Goal: Information Seeking & Learning: Learn about a topic

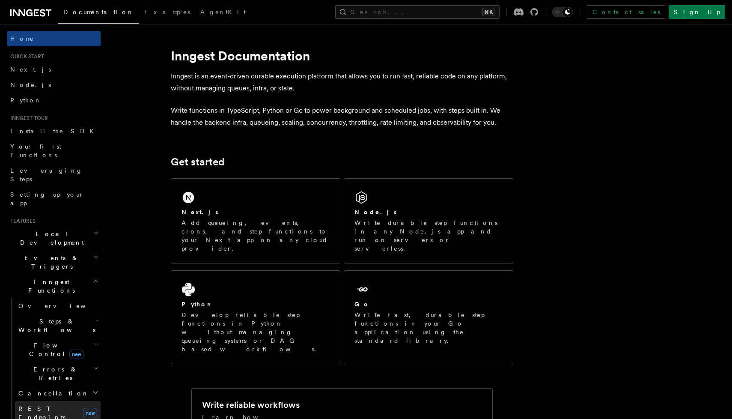
click at [43, 401] on link "REST Endpoints new" at bounding box center [58, 413] width 86 height 24
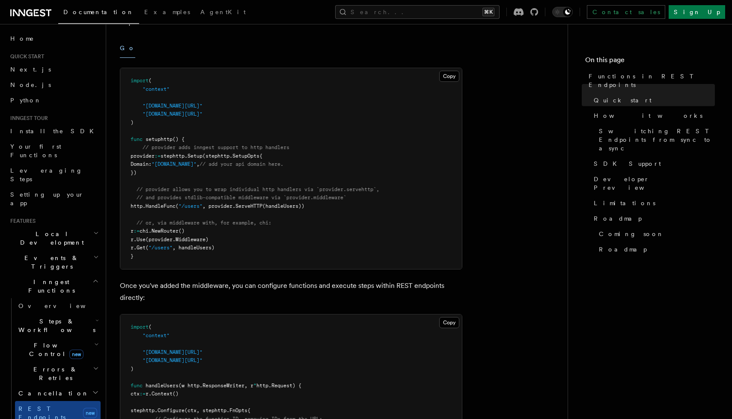
scroll to position [319, 0]
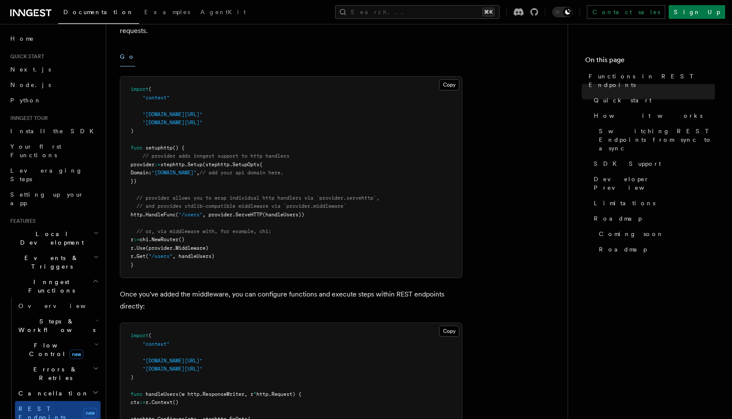
click at [226, 228] on span "// or, via middleware with, for example, chi:" at bounding box center [204, 231] width 135 height 6
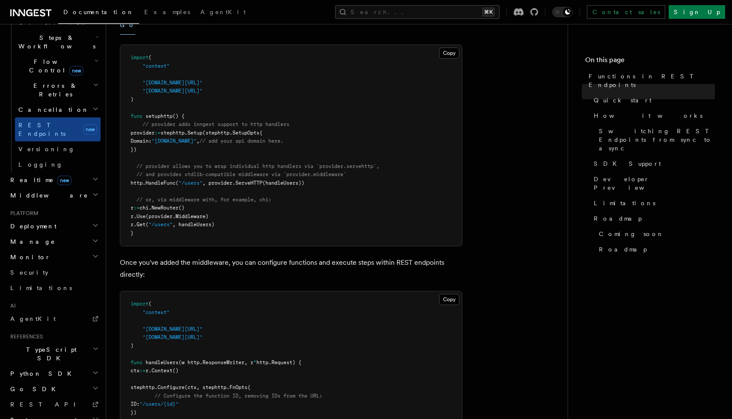
scroll to position [360, 0]
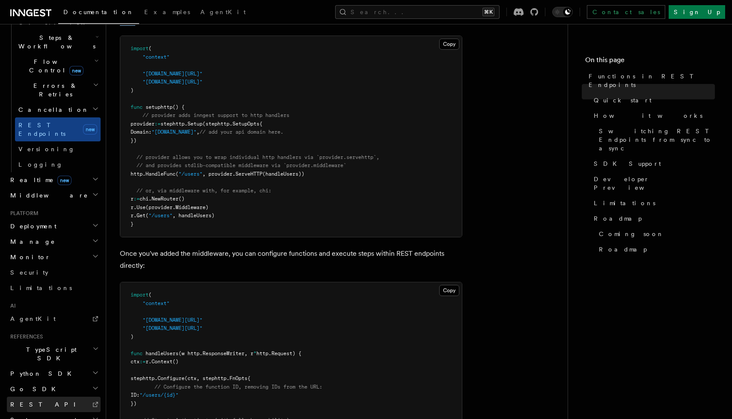
click at [37, 396] on link "REST API" at bounding box center [54, 403] width 94 height 15
click at [27, 401] on span "REST API" at bounding box center [46, 404] width 73 height 7
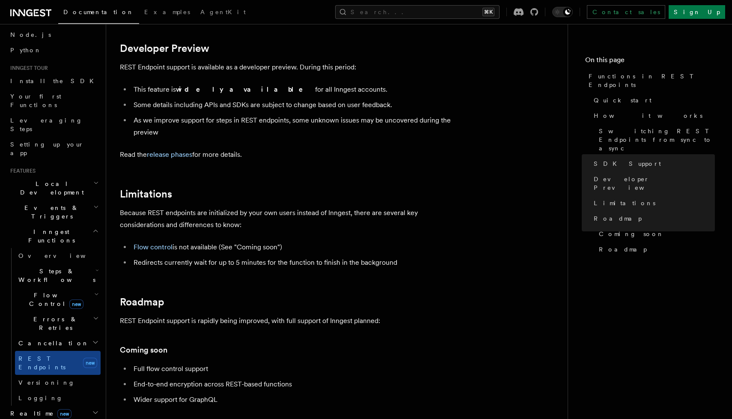
scroll to position [1328, 0]
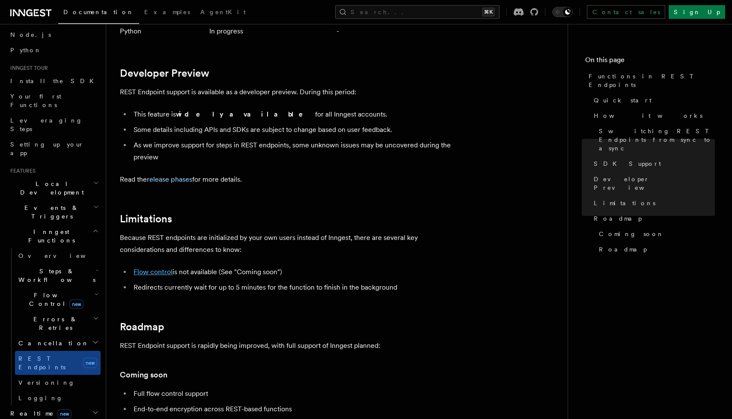
click at [155, 268] on link "Flow control" at bounding box center [153, 272] width 39 height 8
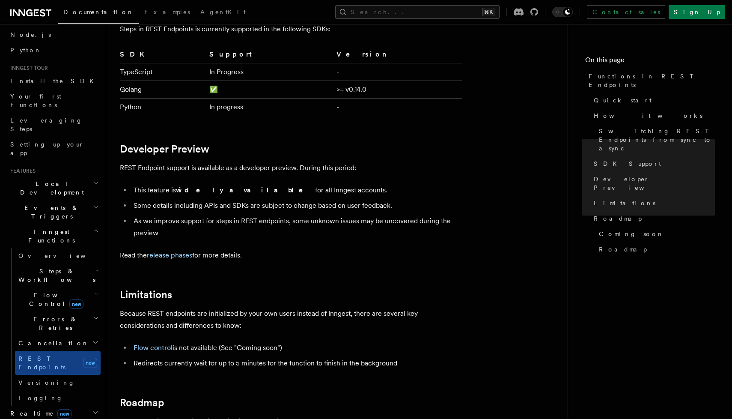
scroll to position [1238, 0]
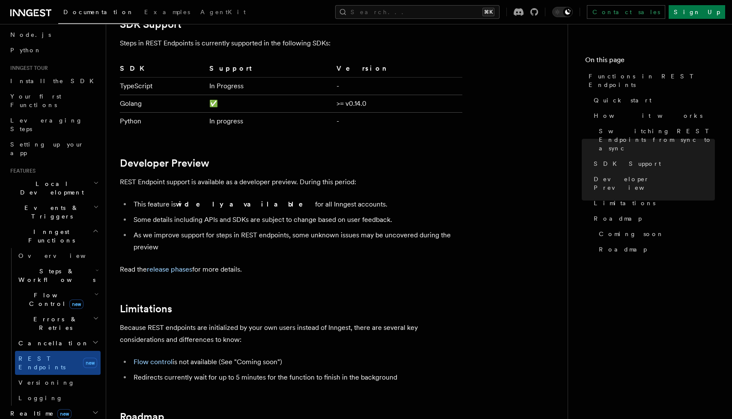
click at [165, 263] on p "Read the release phases for more details." at bounding box center [291, 269] width 342 height 12
click at [171, 265] on link "release phases" at bounding box center [169, 269] width 45 height 8
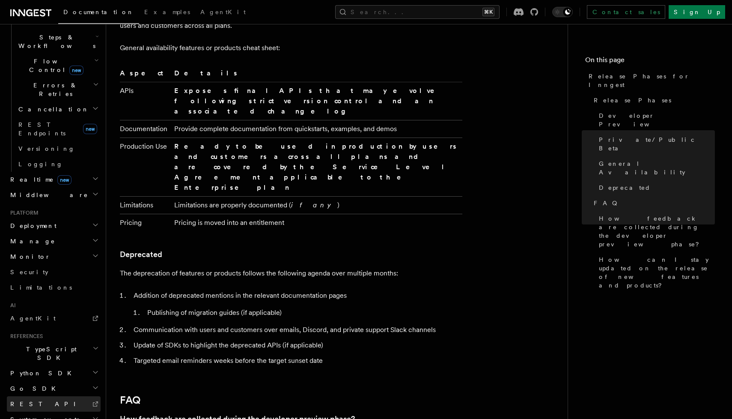
scroll to position [283, 0]
click at [35, 401] on span "REST API" at bounding box center [46, 404] width 73 height 7
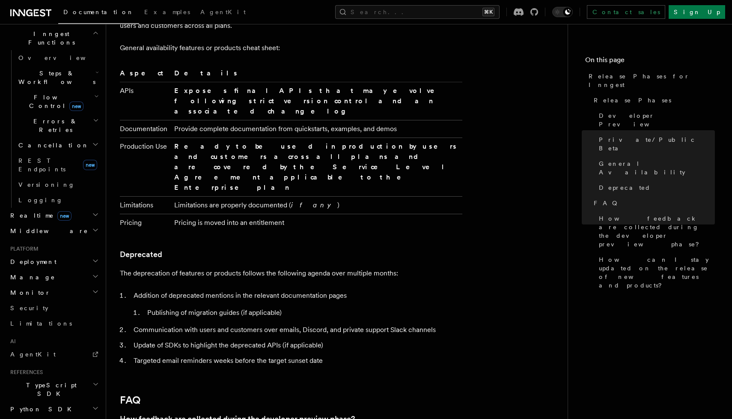
scroll to position [238, 0]
